Goal: Book appointment/travel/reservation

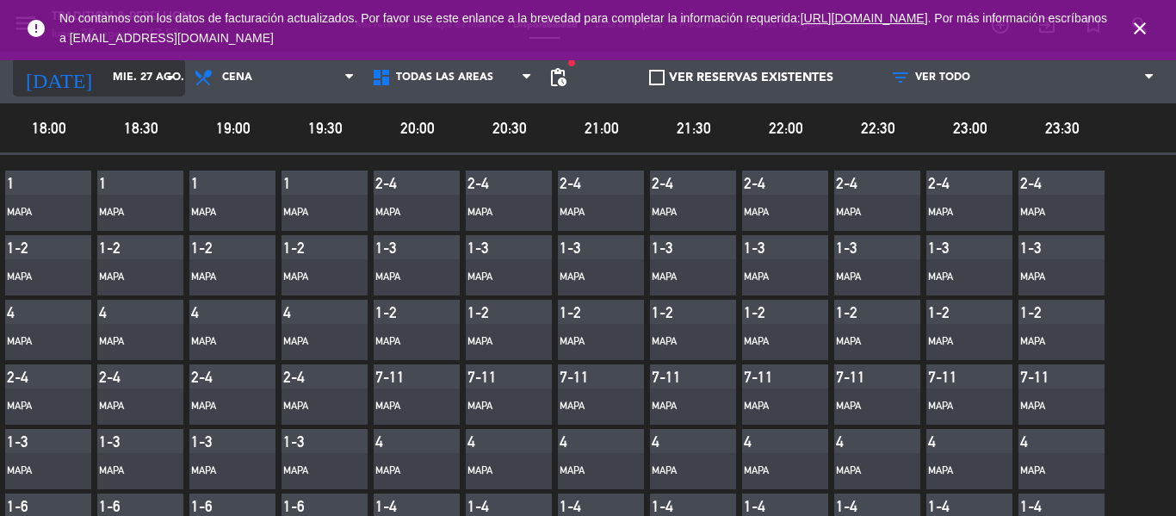
click at [168, 72] on icon "arrow_drop_down" at bounding box center [170, 77] width 21 height 21
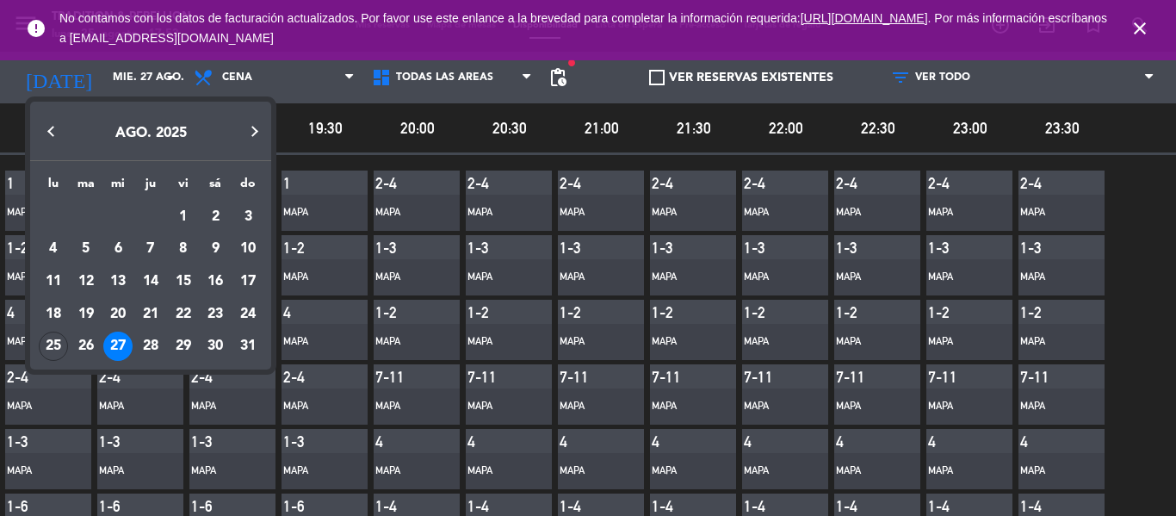
click at [165, 81] on div at bounding box center [588, 258] width 1176 height 516
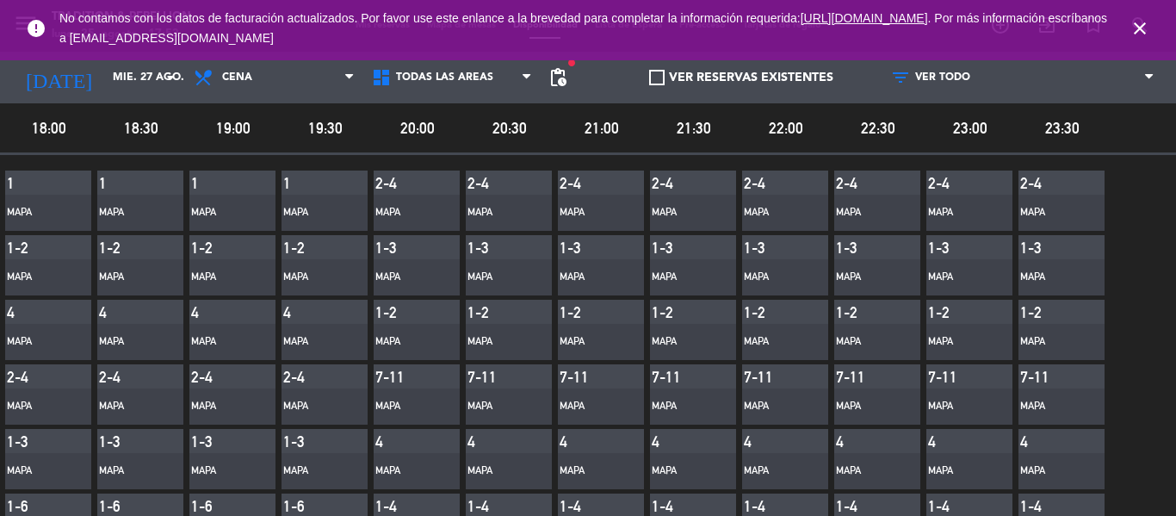
click at [165, 81] on icon "arrow_drop_down" at bounding box center [170, 77] width 21 height 21
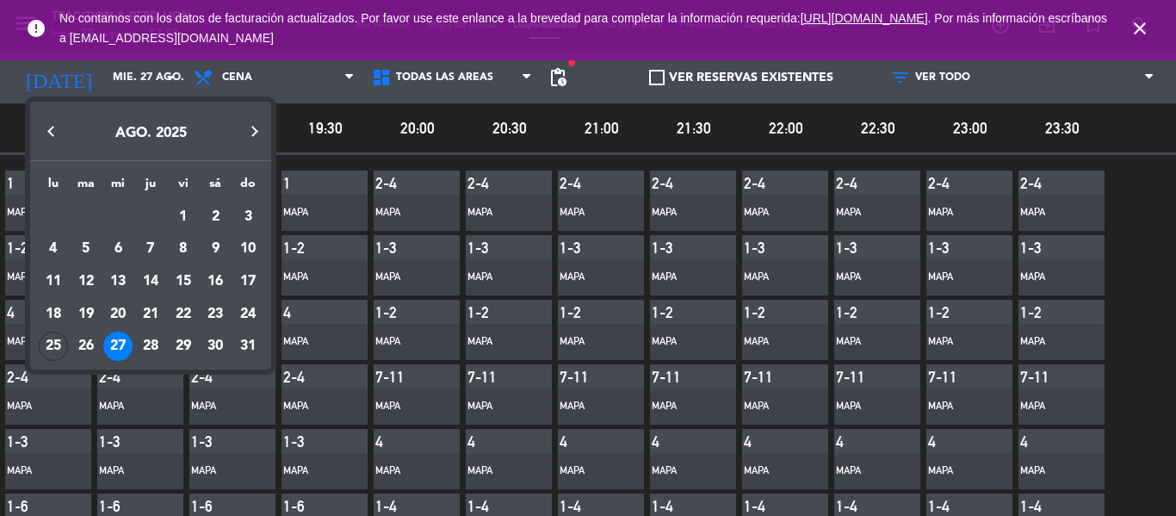
click at [257, 129] on button "Next month" at bounding box center [254, 132] width 34 height 34
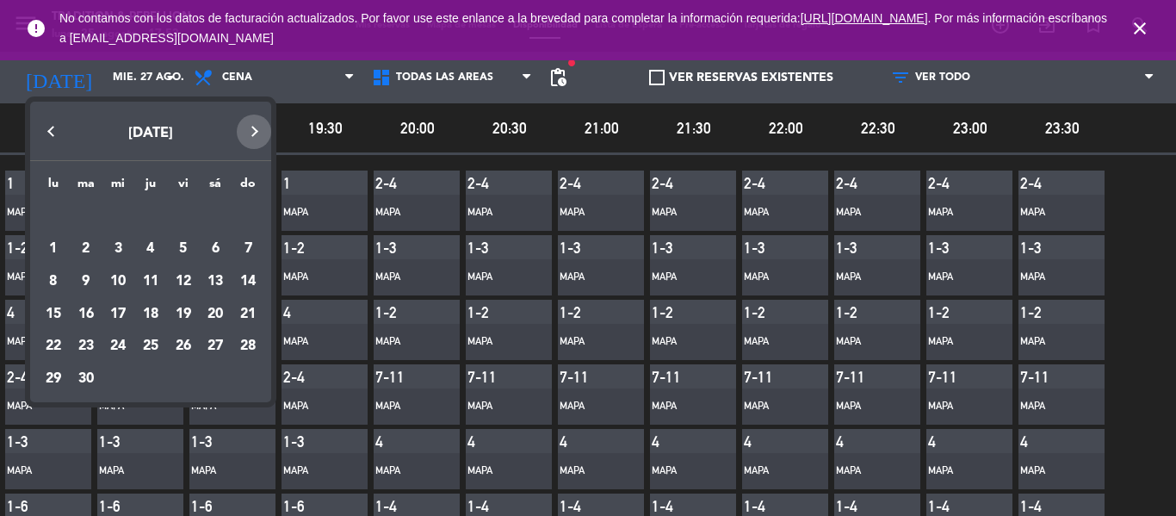
click at [257, 129] on button "Next month" at bounding box center [254, 132] width 34 height 34
click at [49, 130] on button "Previous month" at bounding box center [51, 132] width 34 height 34
click at [174, 340] on div "28" at bounding box center [183, 346] width 29 height 29
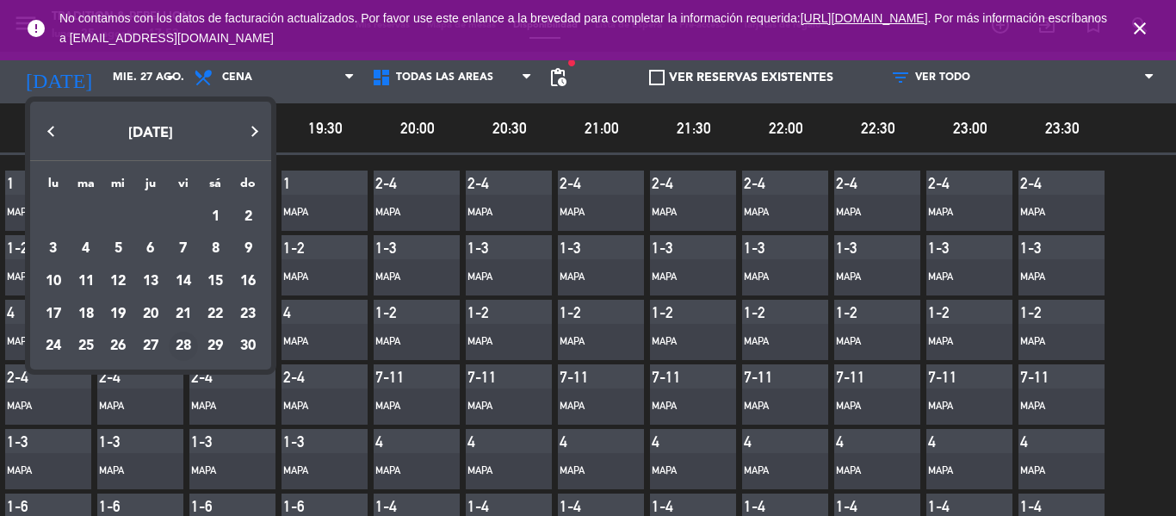
type input "vie. [DATE]"
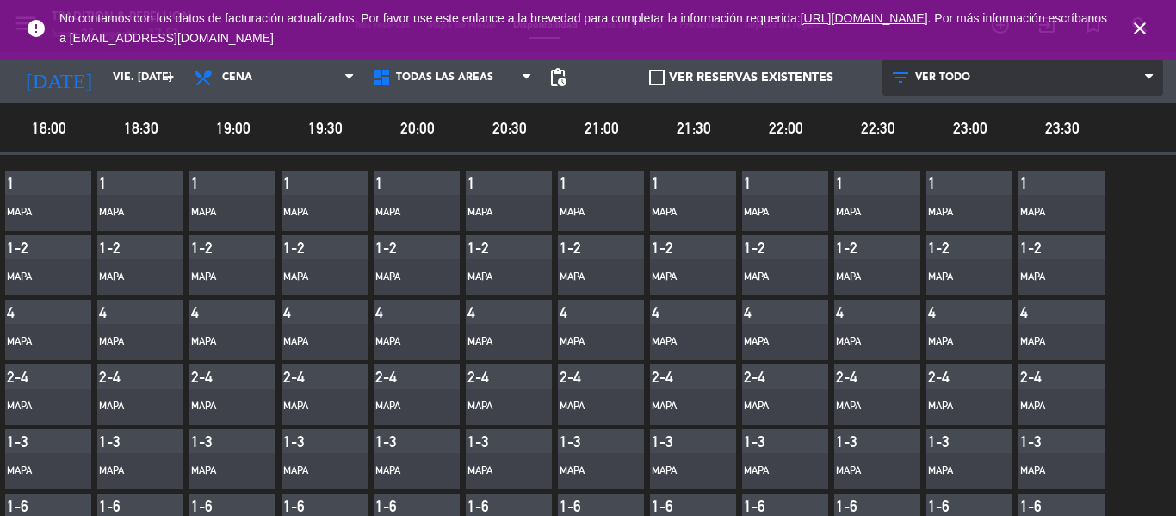
click at [946, 81] on span "VER TODO" at bounding box center [942, 77] width 55 height 12
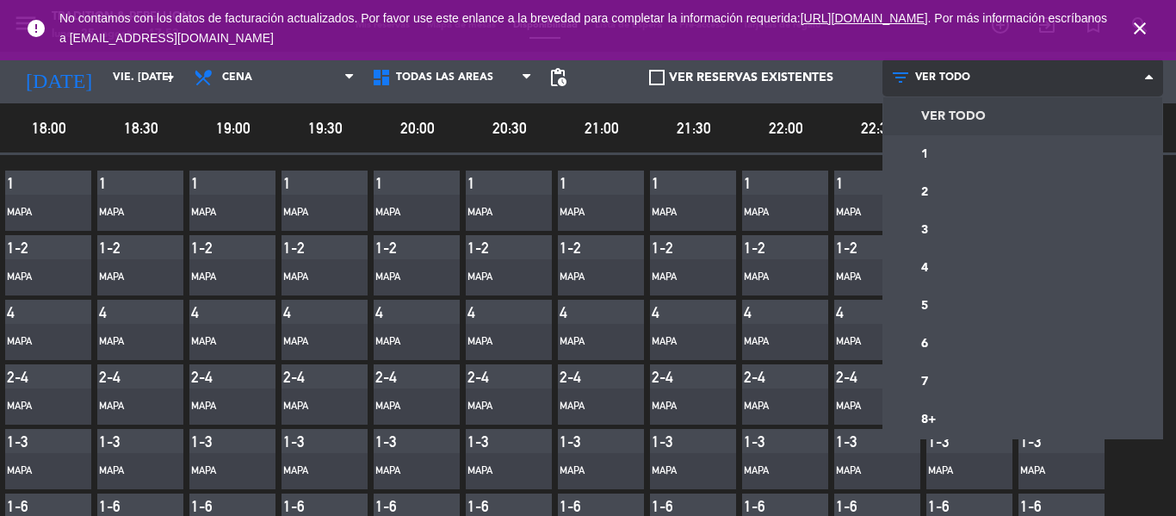
click at [927, 79] on span "VER TODO" at bounding box center [942, 77] width 55 height 12
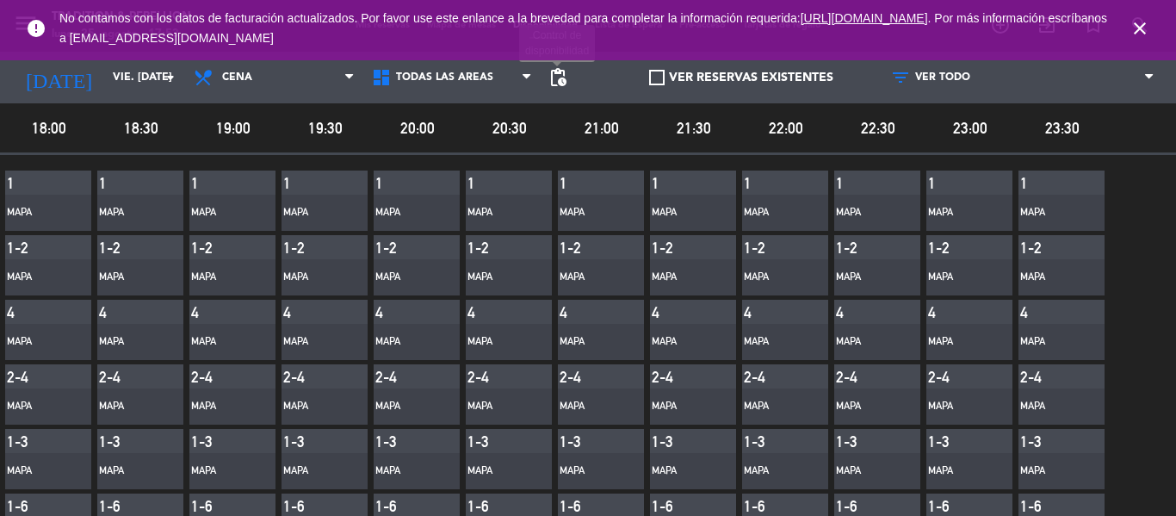
click at [552, 80] on span "pending_actions" at bounding box center [558, 77] width 21 height 21
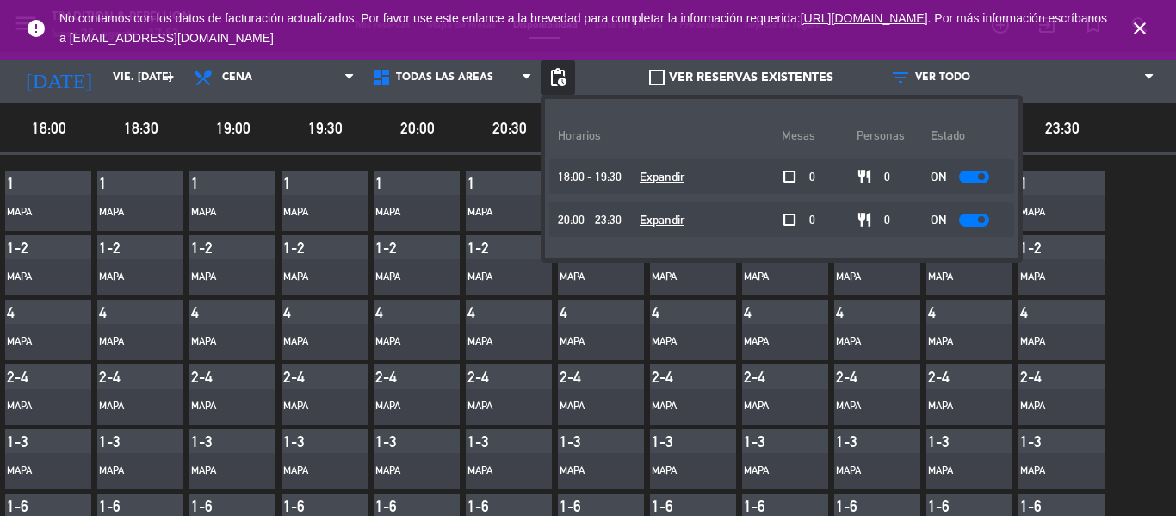
click at [978, 177] on span at bounding box center [981, 176] width 7 height 7
click at [978, 220] on span at bounding box center [981, 219] width 7 height 7
